Goal: Information Seeking & Learning: Learn about a topic

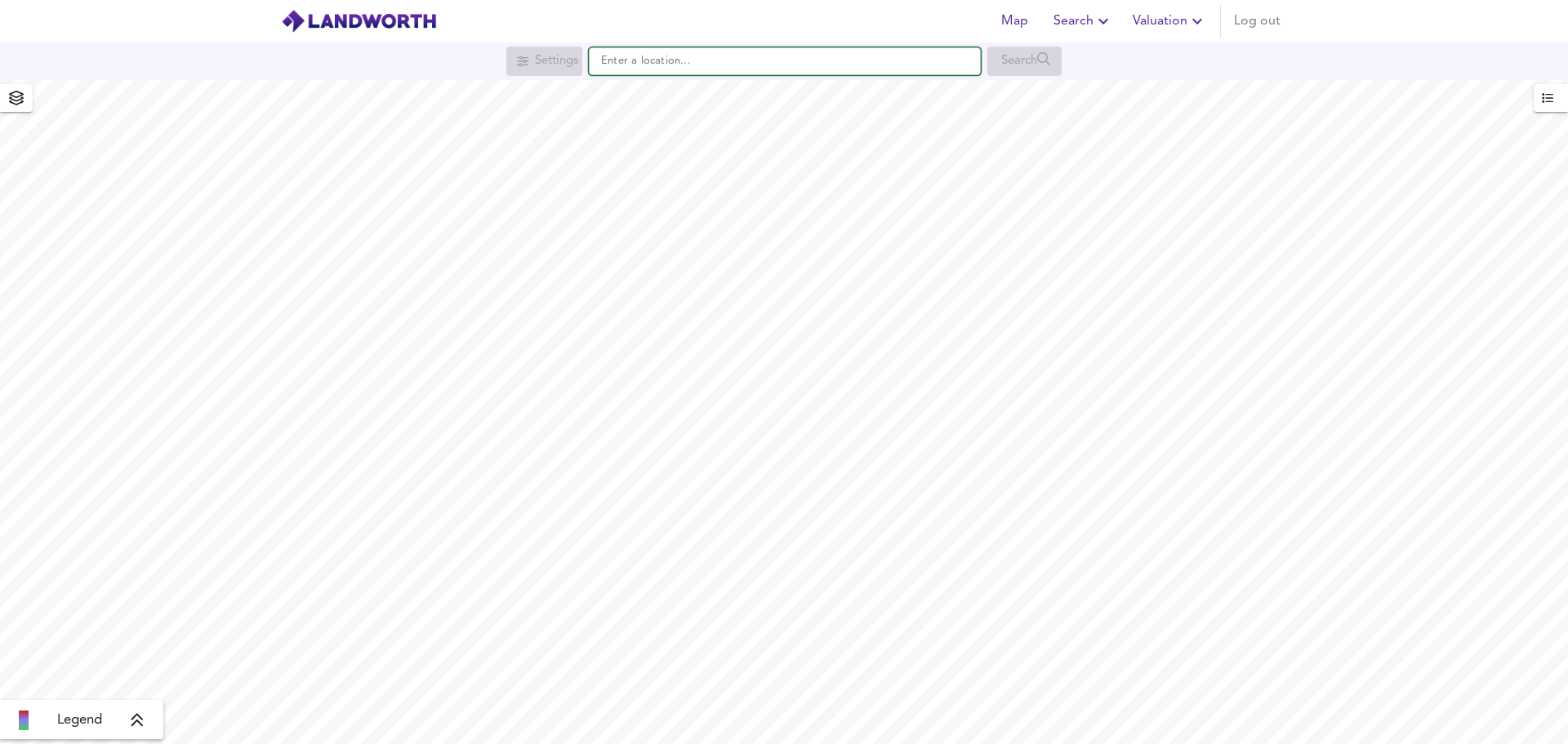
click at [686, 62] on input "text" at bounding box center [785, 61] width 392 height 28
click at [653, 63] on input "text" at bounding box center [785, 61] width 392 height 28
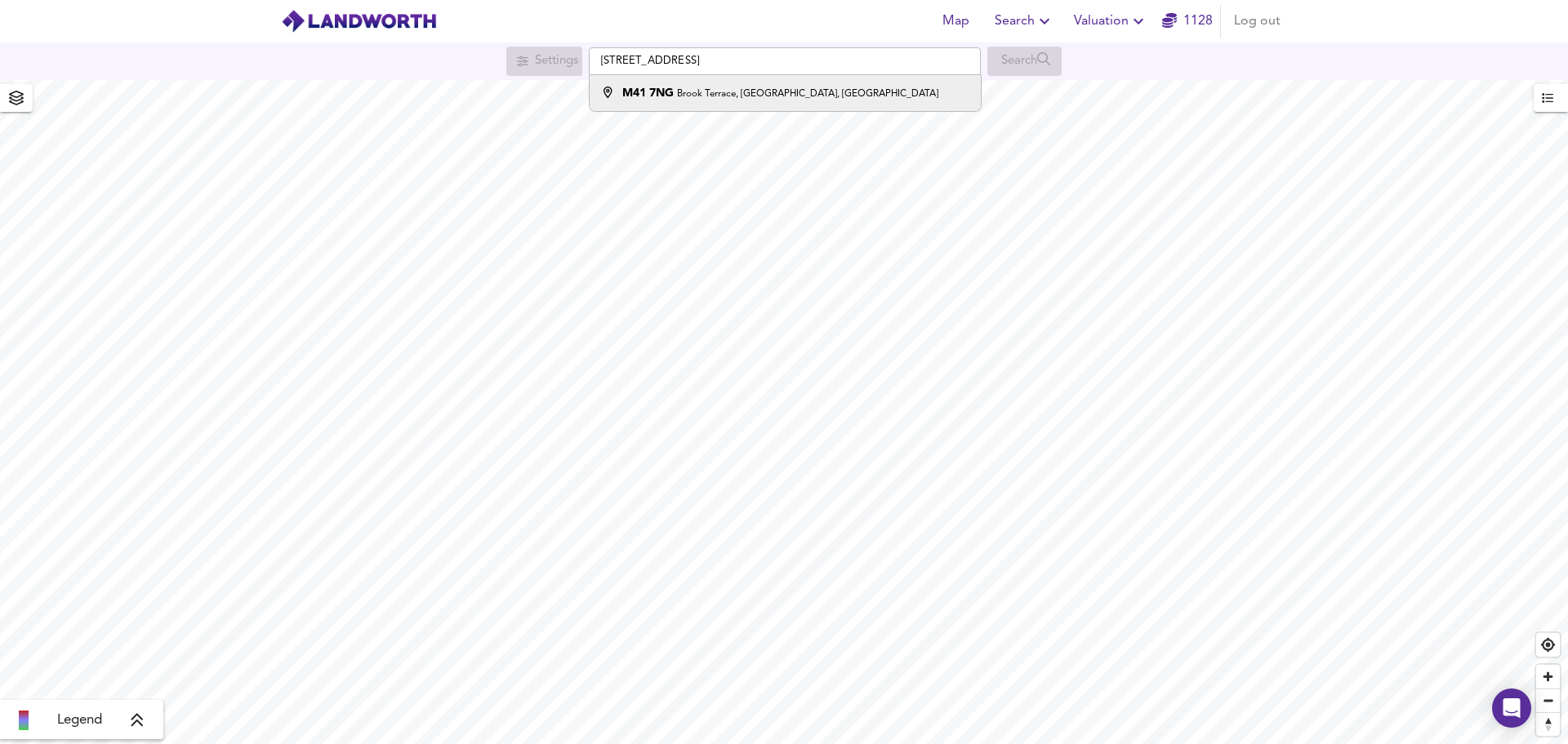
click at [724, 107] on li "M41 [STREET_ADDRESS]" at bounding box center [785, 93] width 390 height 36
type input "[STREET_ADDRESS]"
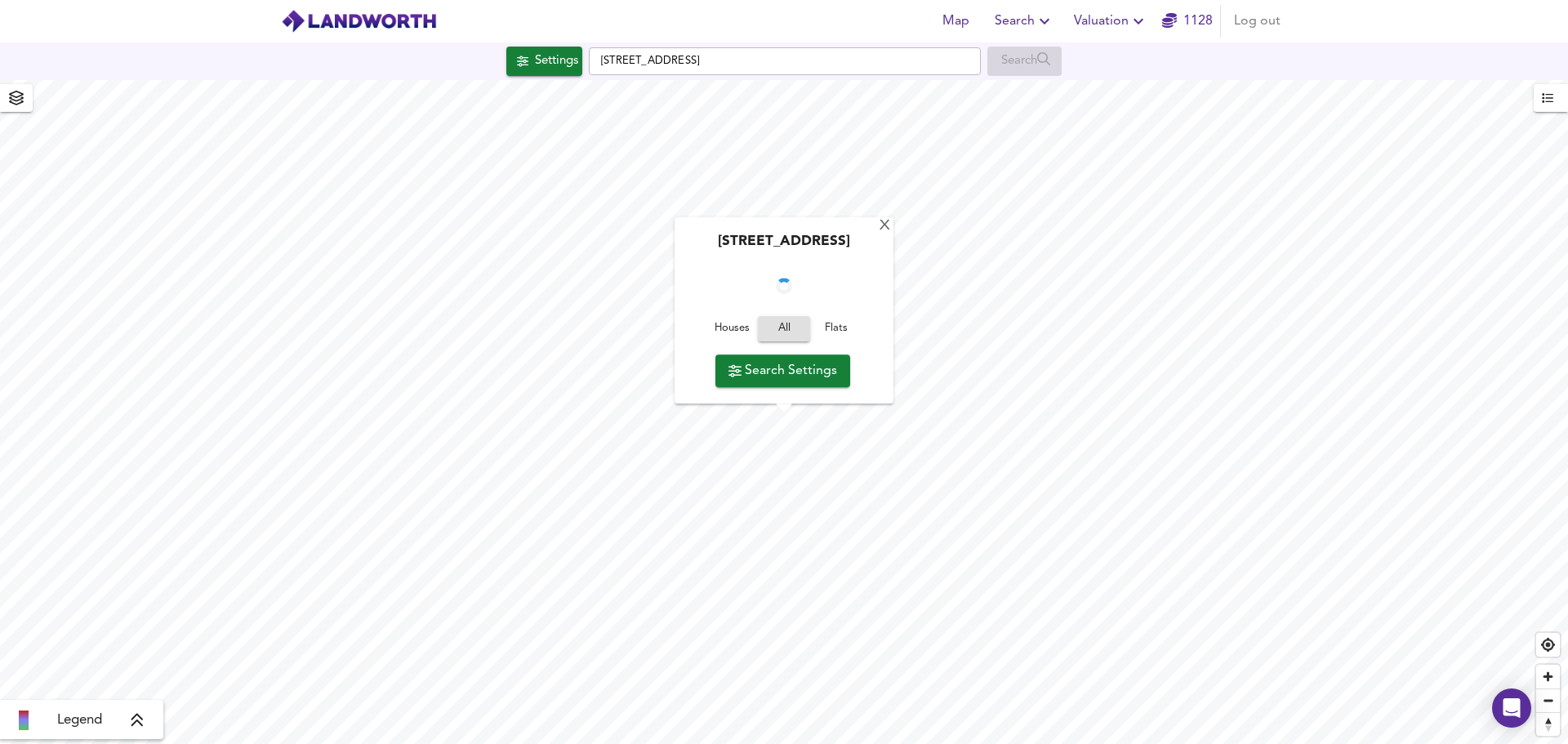
checkbox input "false"
checkbox input "true"
click at [732, 334] on span "Houses" at bounding box center [732, 329] width 44 height 19
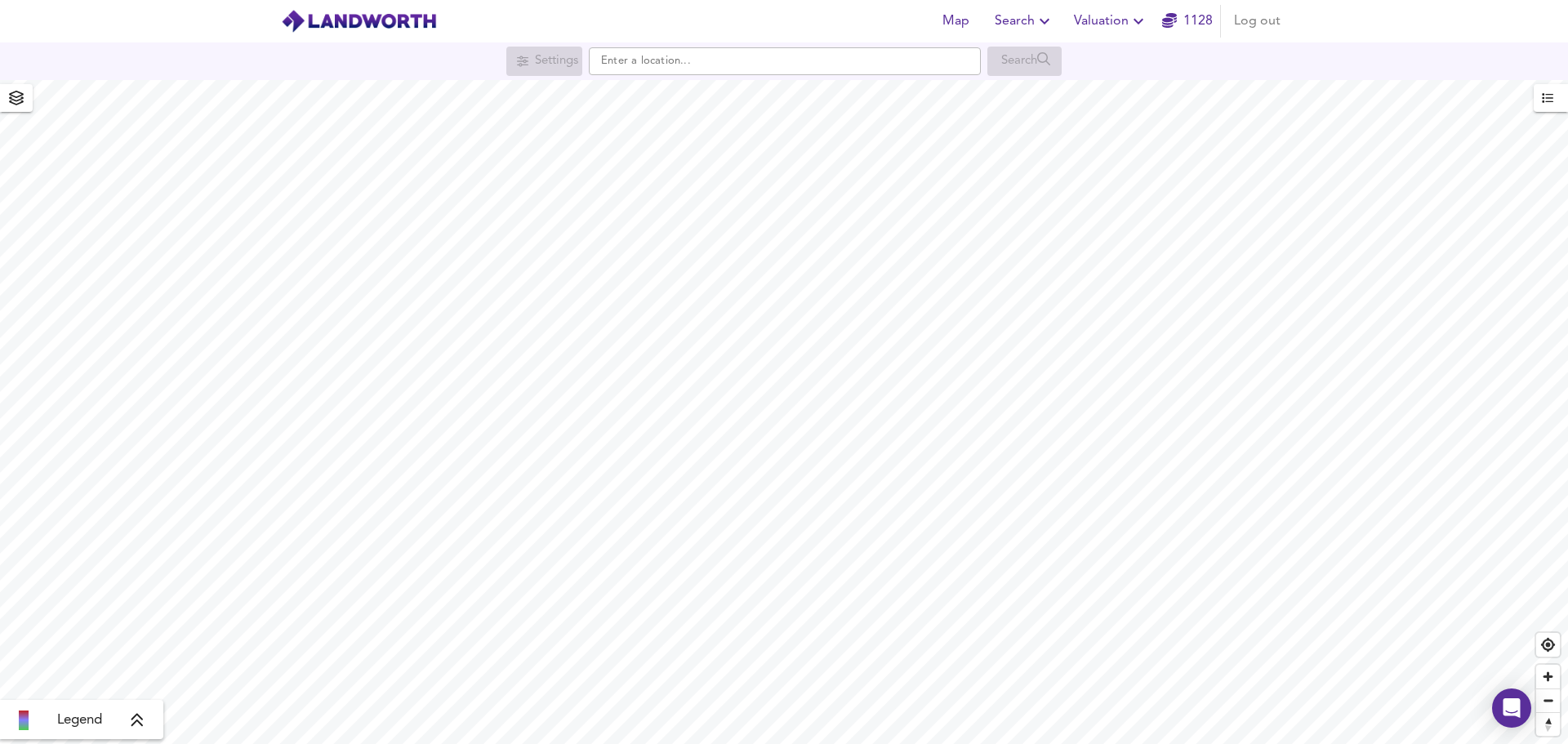
click at [648, 743] on html "Map Search Valuation 1128 Log out Settings Search Legend UK Average Price for […" at bounding box center [784, 372] width 1568 height 744
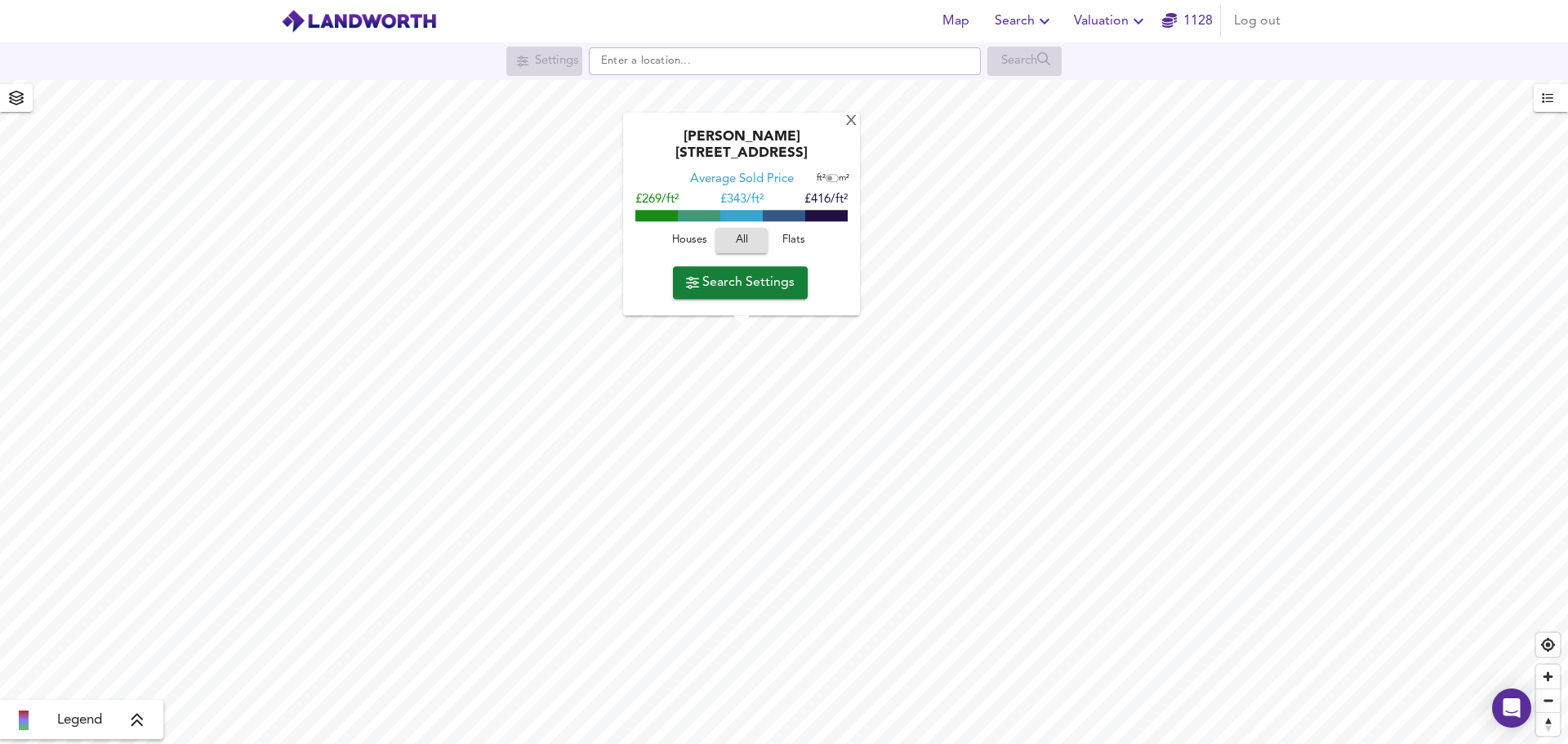
click at [690, 238] on span "Houses" at bounding box center [689, 241] width 44 height 19
